Goal: Task Accomplishment & Management: Manage account settings

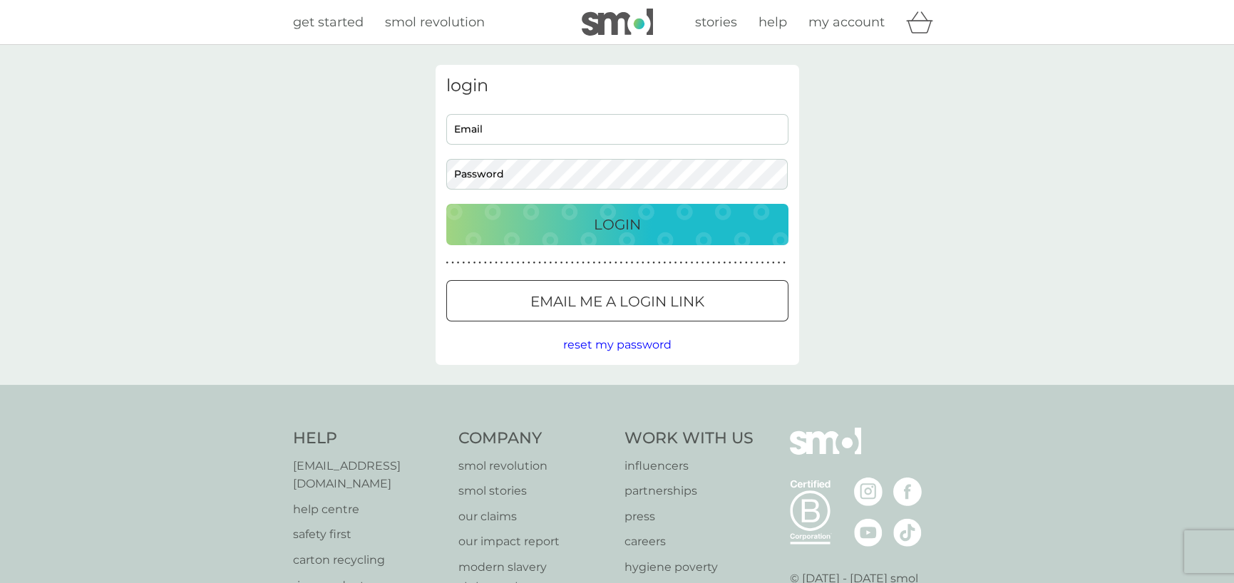
click at [484, 142] on input "Email" at bounding box center [617, 129] width 342 height 31
type input "[EMAIL_ADDRESS][DOMAIN_NAME]"
click at [629, 227] on p "Login" at bounding box center [617, 224] width 47 height 23
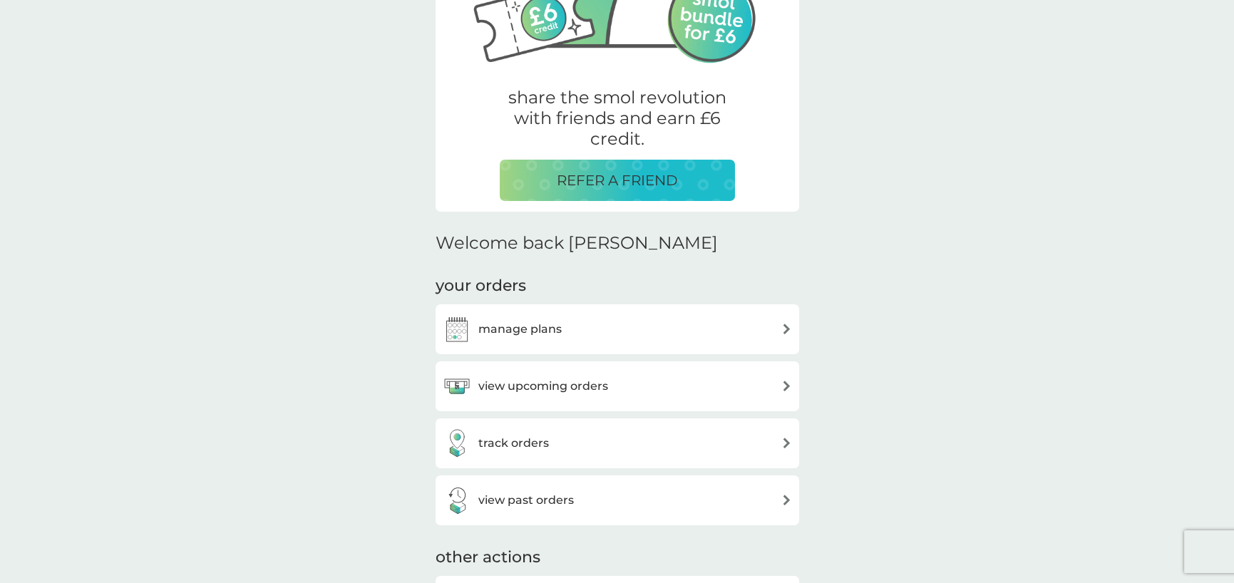
scroll to position [214, 0]
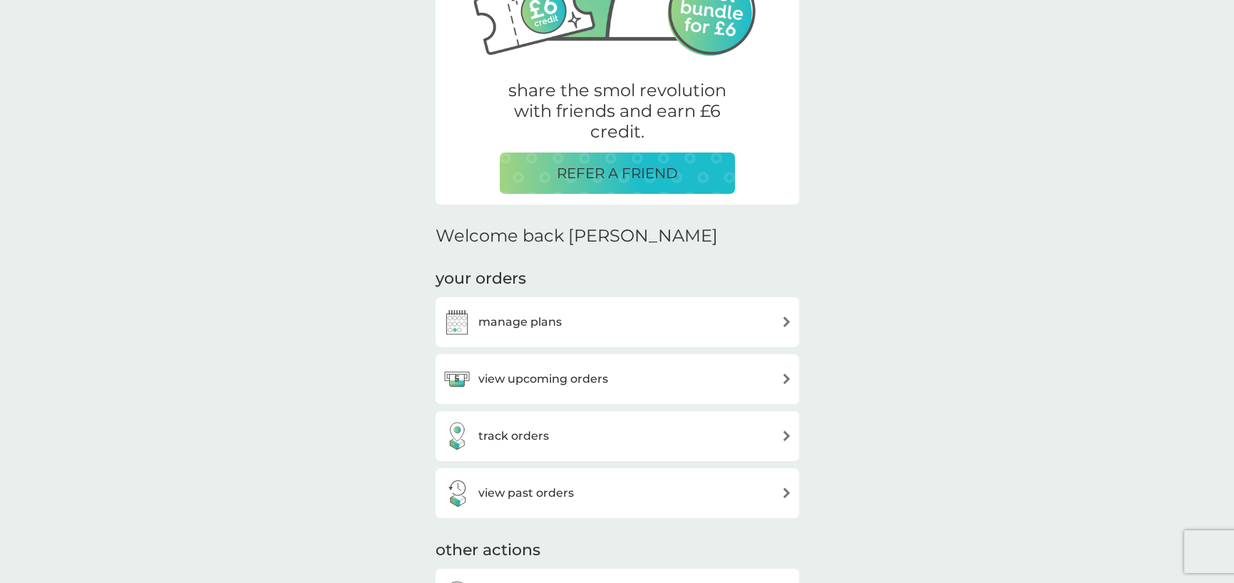
click at [629, 317] on div "manage plans" at bounding box center [617, 322] width 349 height 29
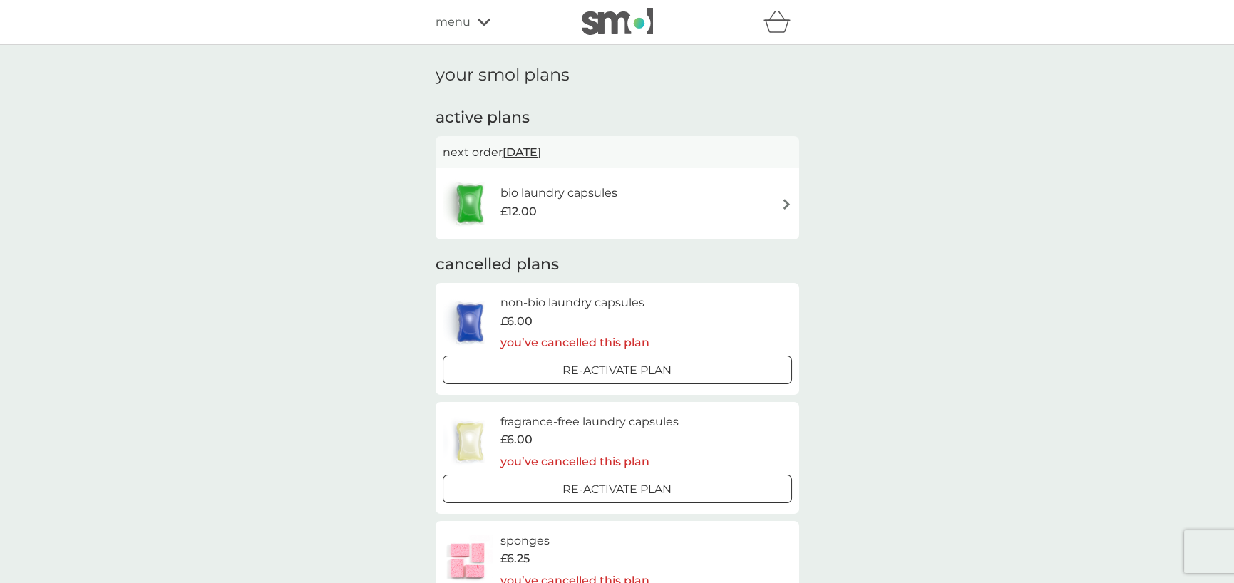
click at [783, 207] on img at bounding box center [786, 204] width 11 height 11
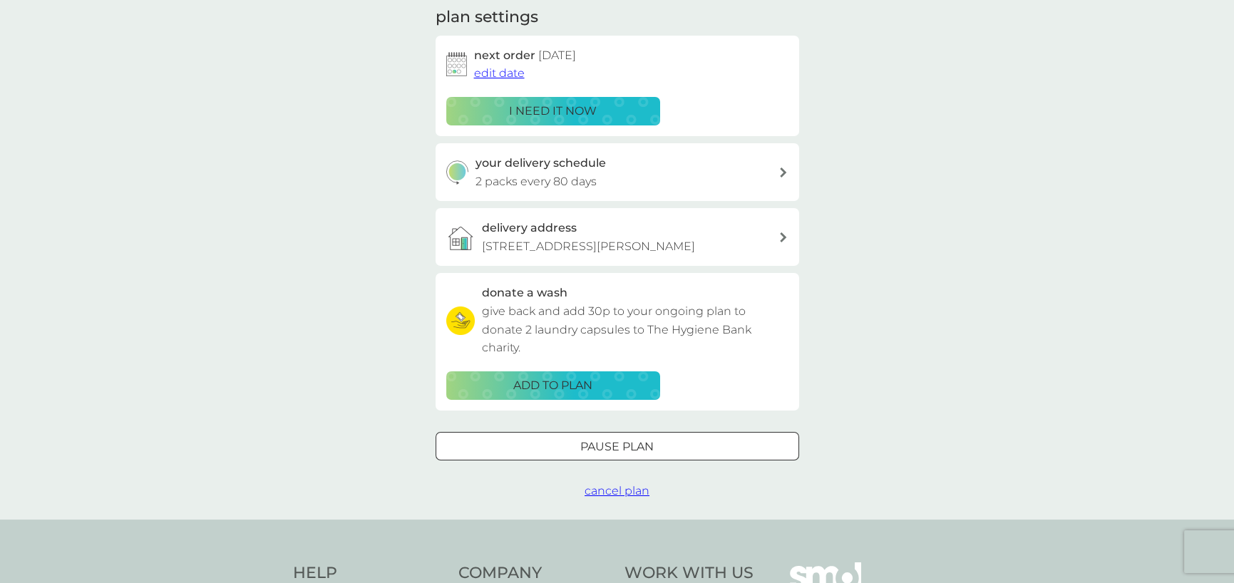
scroll to position [214, 0]
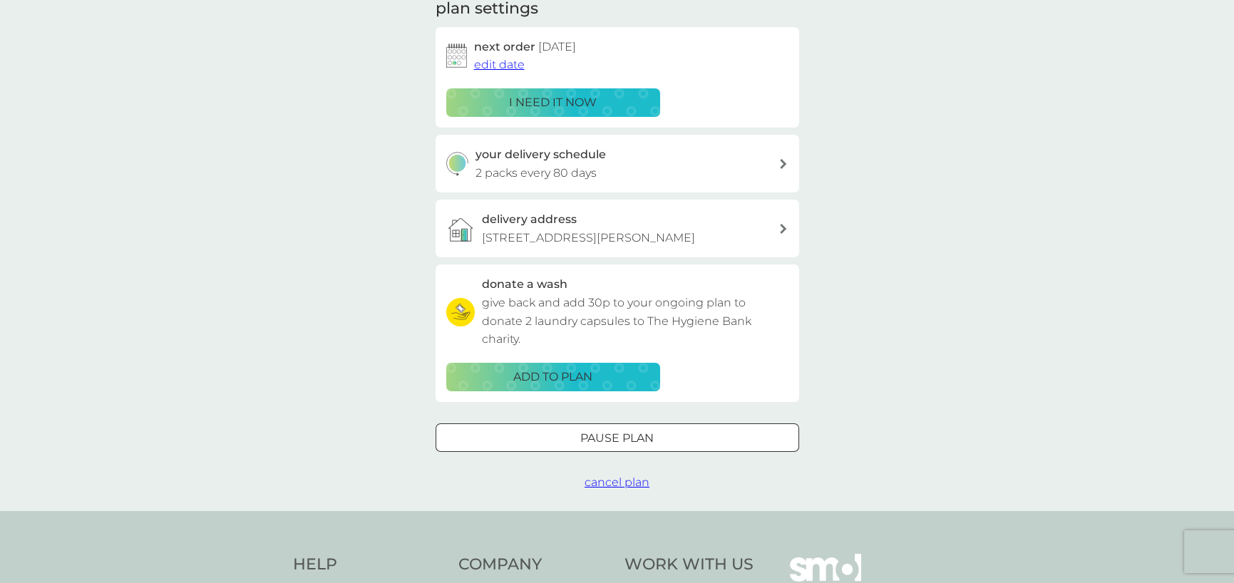
click at [621, 490] on button "cancel plan" at bounding box center [617, 482] width 65 height 19
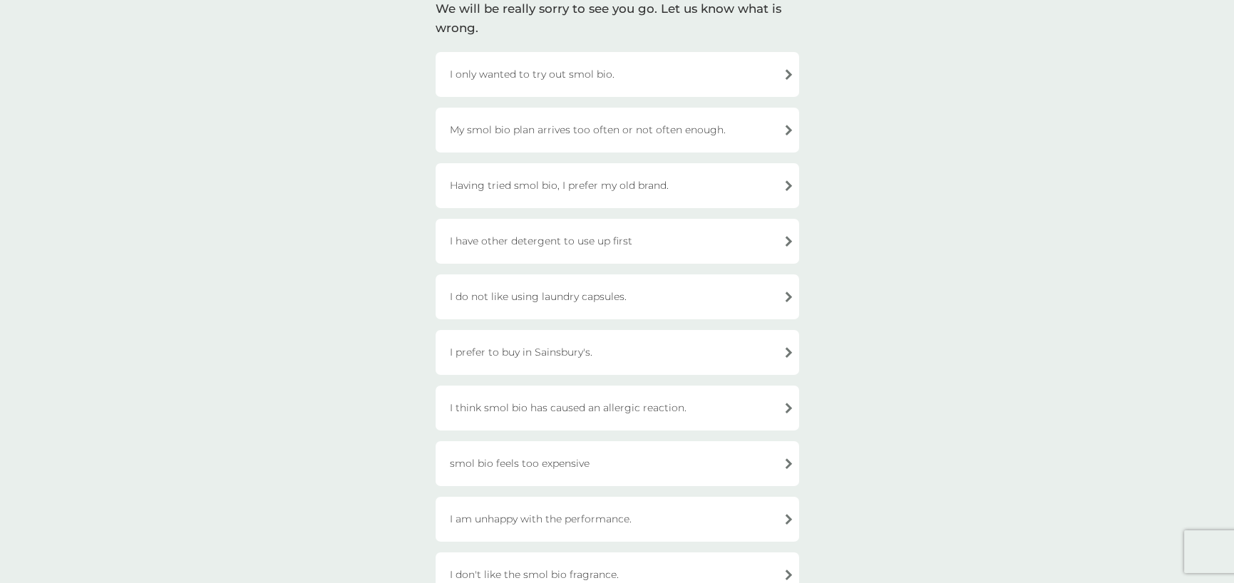
scroll to position [143, 0]
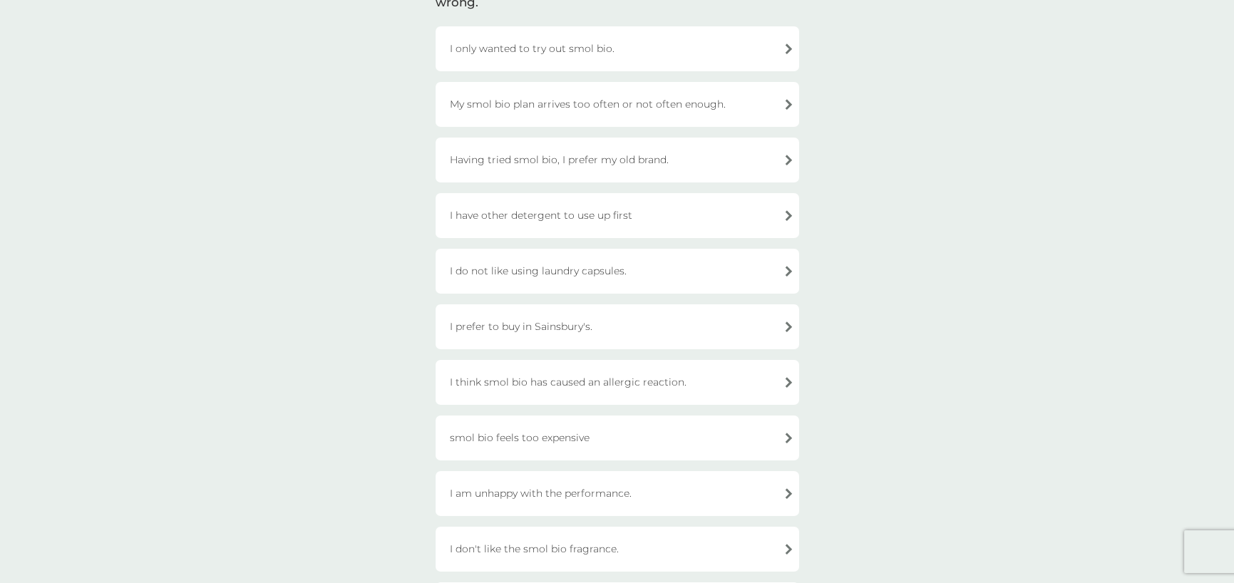
click at [631, 222] on div "I have other detergent to use up first" at bounding box center [618, 215] width 364 height 45
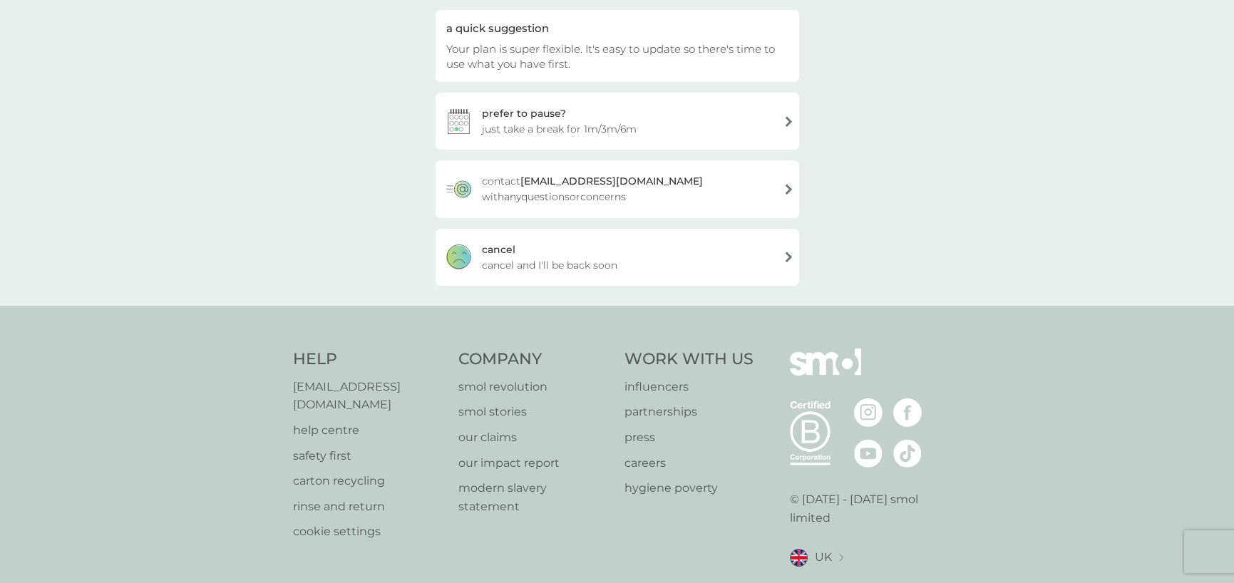
click at [627, 254] on div "cancel cancel and I'll be back soon" at bounding box center [618, 257] width 364 height 57
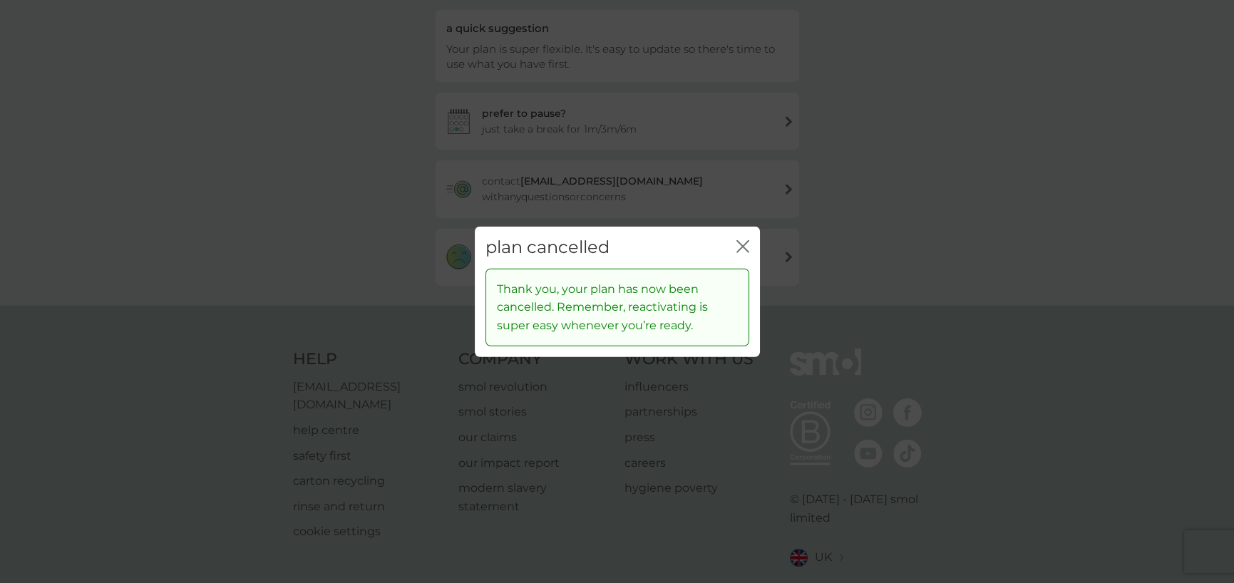
click at [752, 244] on div "plan cancelled close" at bounding box center [617, 248] width 285 height 42
click at [737, 242] on icon "close" at bounding box center [742, 246] width 13 height 13
